Goal: Information Seeking & Learning: Learn about a topic

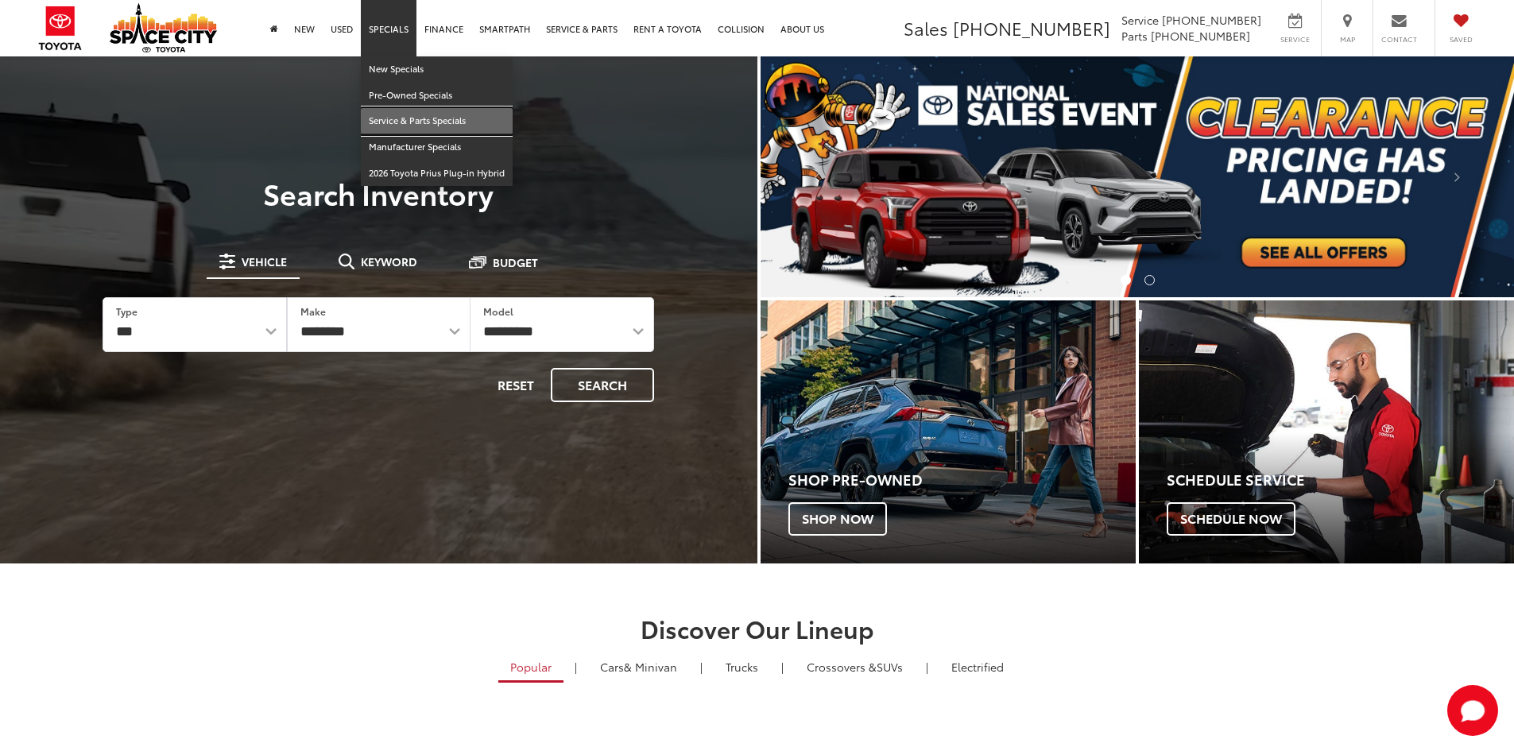
click at [394, 116] on link "Service & Parts Specials" at bounding box center [437, 121] width 152 height 26
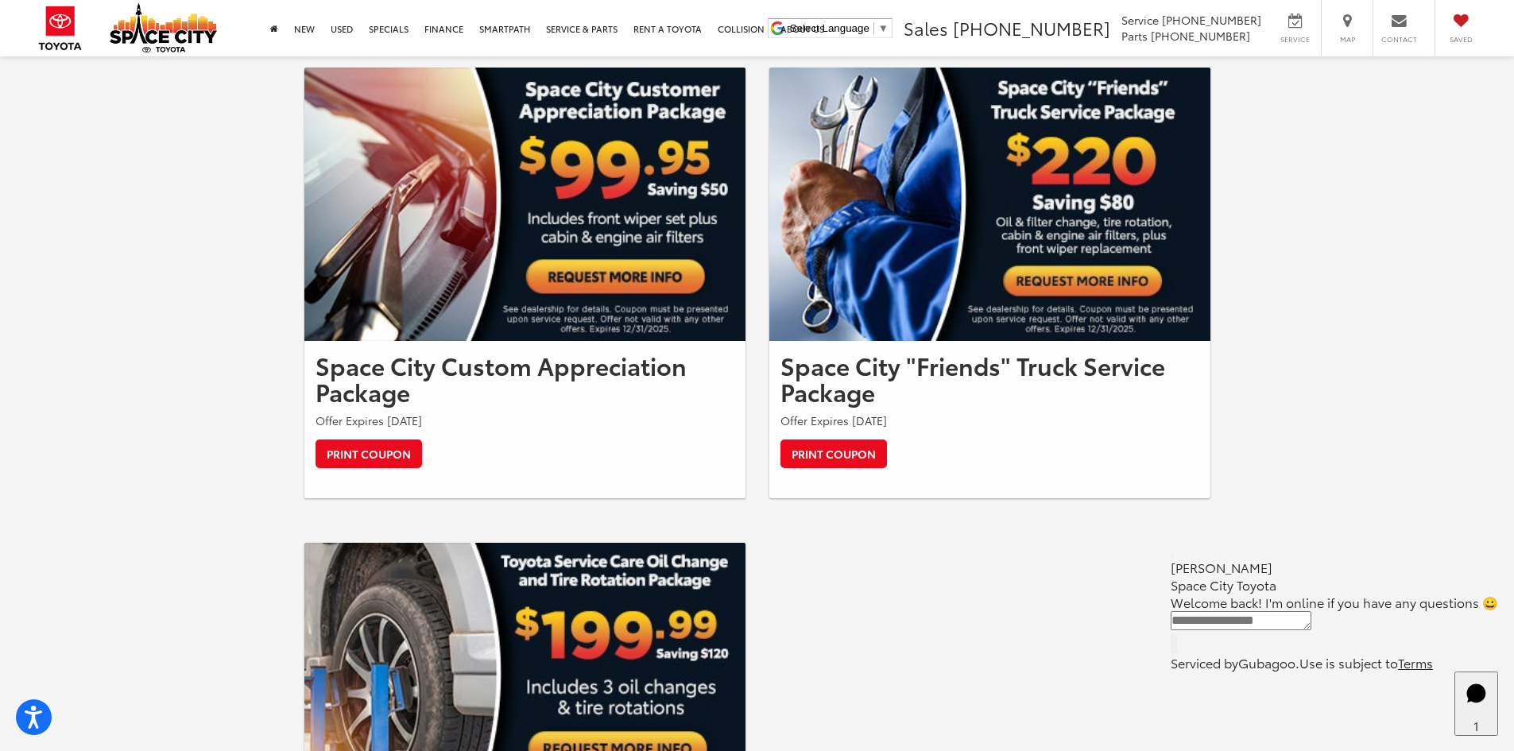
scroll to position [1431, 0]
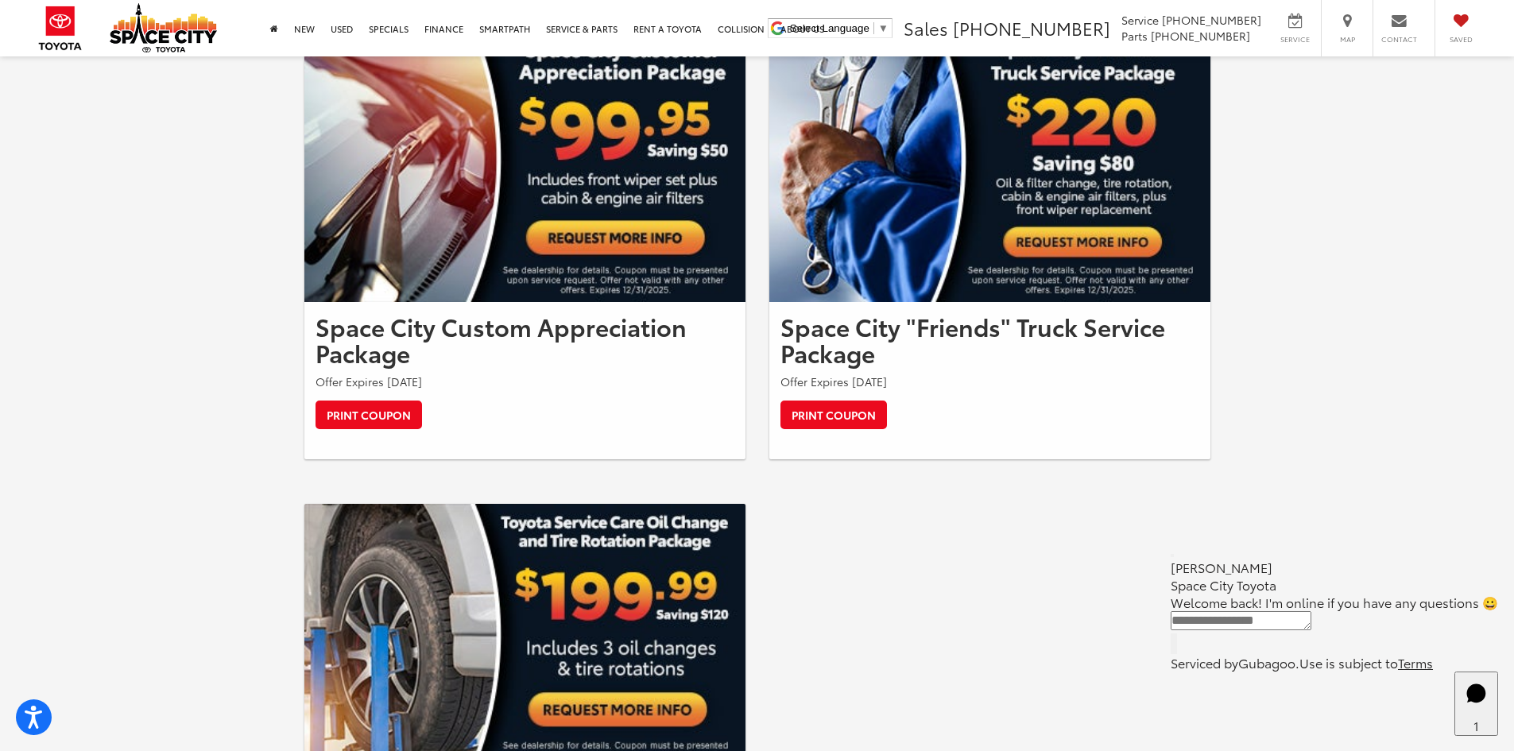
click at [1174, 557] on button "Close" at bounding box center [1172, 555] width 3 height 3
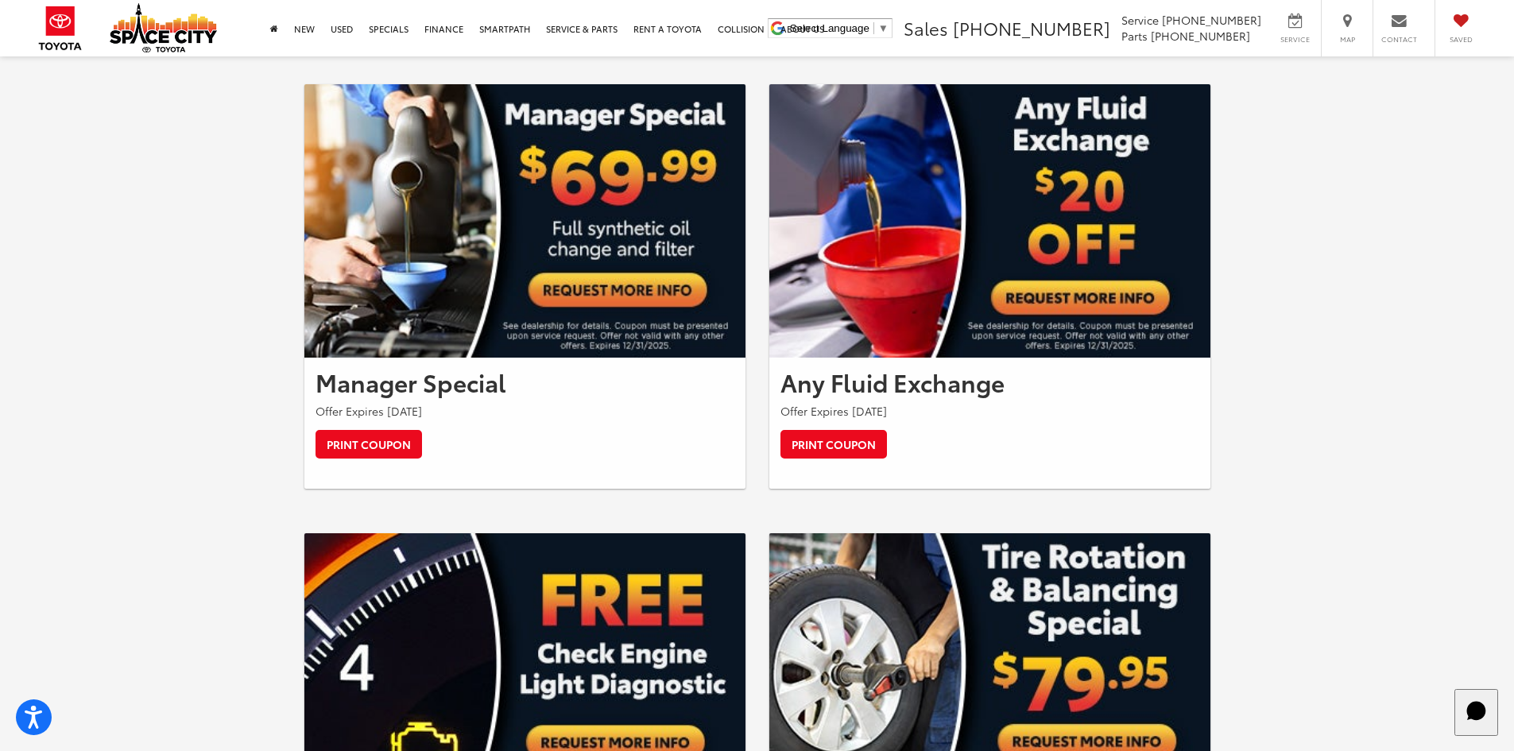
scroll to position [0, 0]
